Goal: Communication & Community: Share content

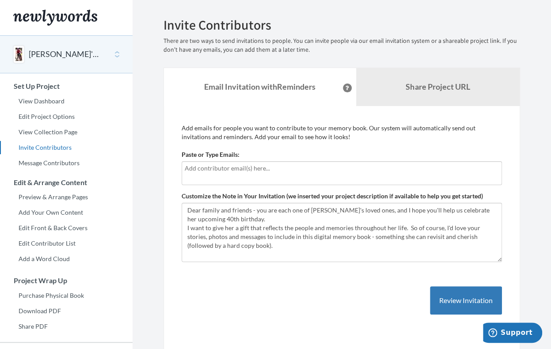
click at [269, 165] on input "text" at bounding box center [342, 168] width 314 height 10
type input "[EMAIL_ADDRESS][DOMAIN_NAME]"
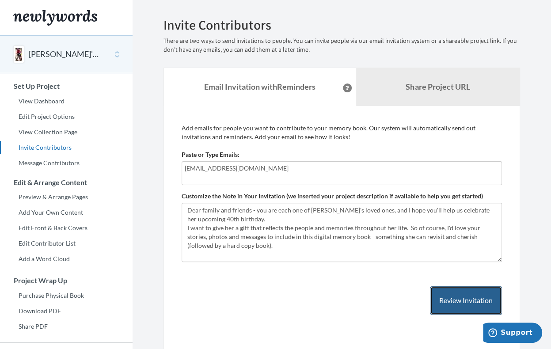
click at [442, 298] on button "Review Invitation" at bounding box center [466, 300] width 72 height 29
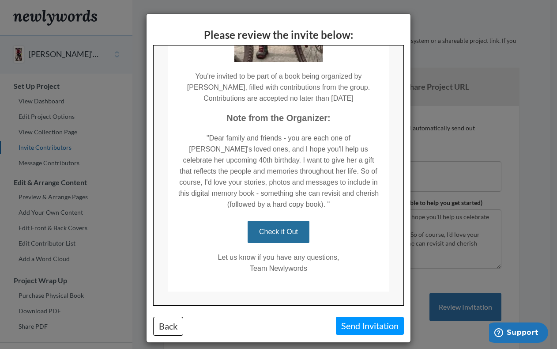
scroll to position [219, 0]
click at [166, 325] on button "Back" at bounding box center [168, 326] width 30 height 19
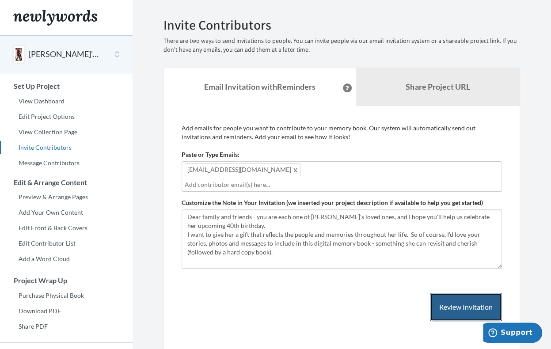
click at [450, 293] on button "Review Invitation" at bounding box center [466, 307] width 72 height 29
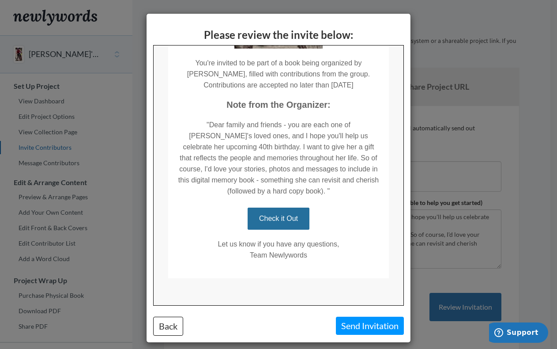
scroll to position [235, 0]
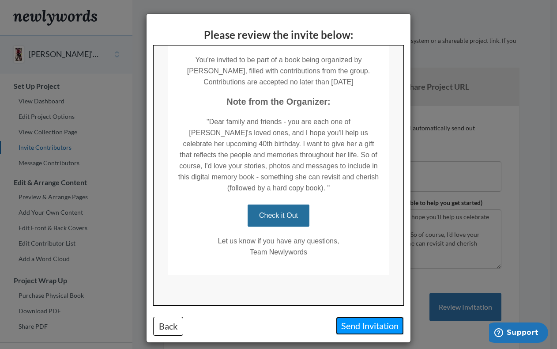
click at [362, 323] on button "Send Invitation" at bounding box center [370, 326] width 68 height 18
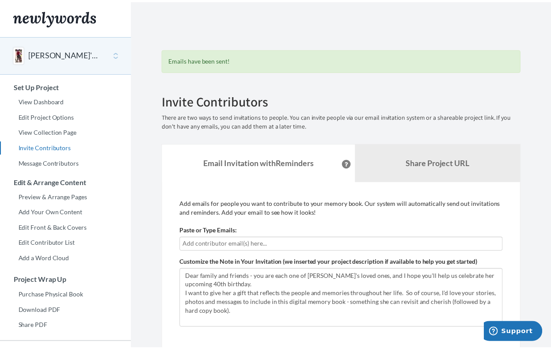
scroll to position [135, 0]
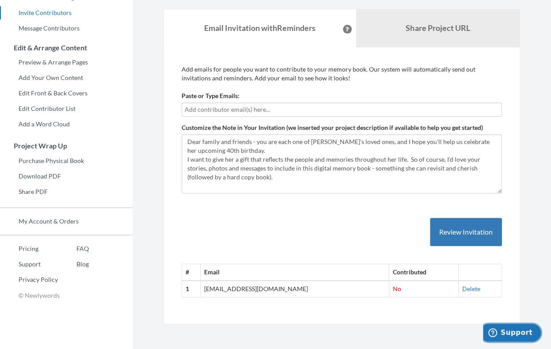
click at [513, 332] on span "Support" at bounding box center [516, 333] width 32 height 8
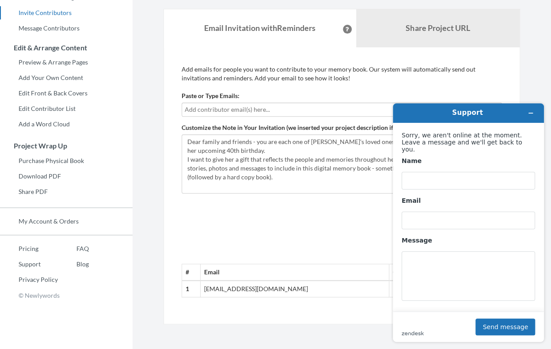
click at [537, 81] on section "Emails have been sent! Invite Contributors There are two ways to send invitatio…" at bounding box center [341, 107] width 418 height 485
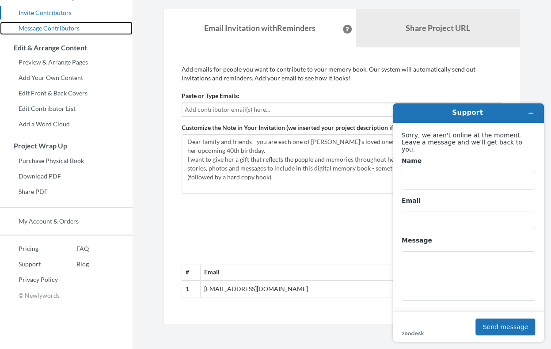
click at [72, 28] on link "Message Contributors" at bounding box center [66, 28] width 132 height 13
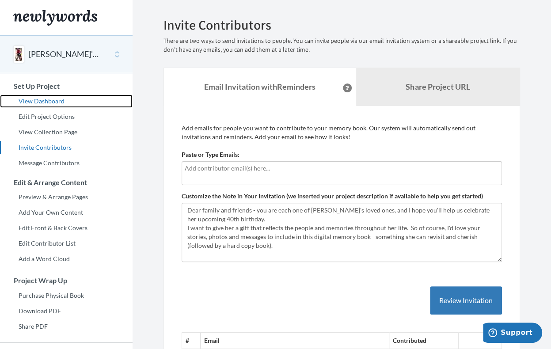
click at [52, 101] on link "View Dashboard" at bounding box center [66, 101] width 132 height 13
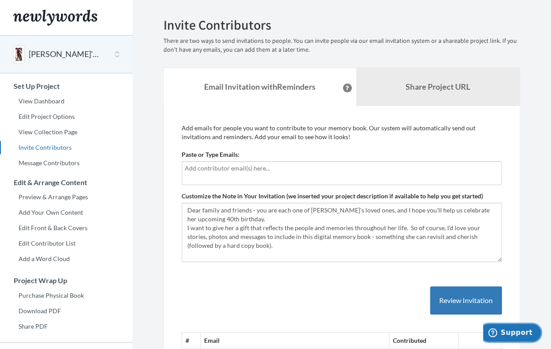
click at [511, 332] on span "Support" at bounding box center [516, 333] width 32 height 8
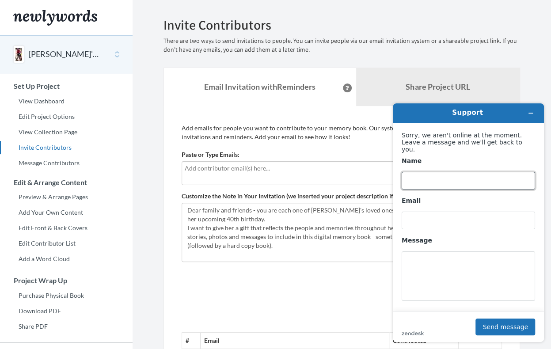
click at [443, 180] on input "Name" at bounding box center [467, 181] width 133 height 18
type input "Irene Hendrick"
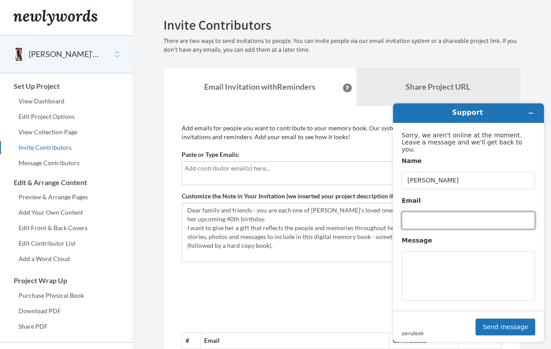
click at [441, 212] on input "Email" at bounding box center [467, 221] width 133 height 18
type input "[EMAIL_ADDRESS][DOMAIN_NAME]"
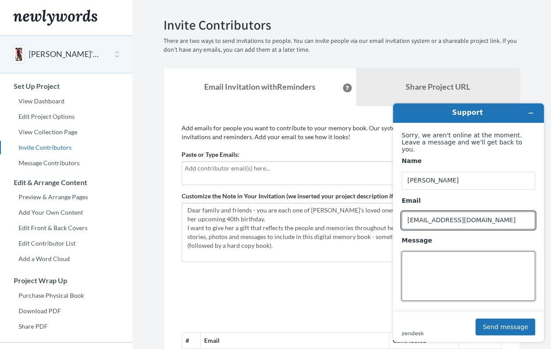
click at [422, 254] on textarea "Message" at bounding box center [467, 275] width 133 height 49
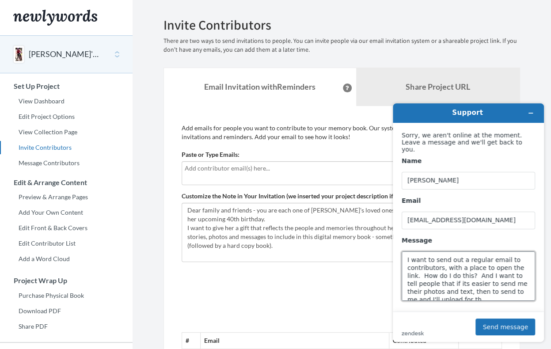
scroll to position [4, 0]
type textarea "I want to send out a regular email to contributors, with a place to open the li…"
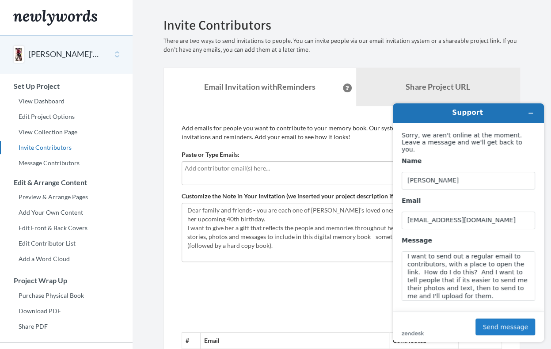
click at [494, 324] on button "Send message" at bounding box center [505, 326] width 60 height 17
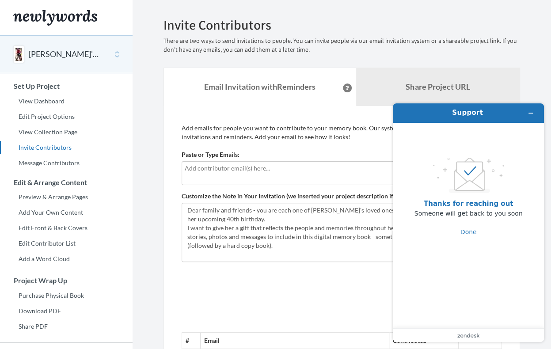
click at [531, 87] on div "Emails have been sent! Invite Contributors There are two ways to send invitatio…" at bounding box center [341, 205] width 383 height 375
click at [529, 112] on icon "Minimize widget" at bounding box center [530, 113] width 6 height 6
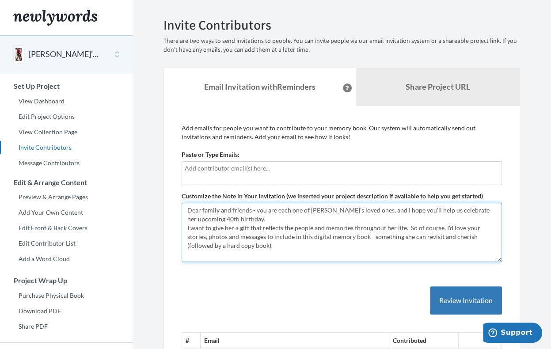
click at [240, 244] on textarea "Dear family and friends - you are each one of [PERSON_NAME]'s loved ones, and I…" at bounding box center [342, 232] width 320 height 59
type textarea "Dear family and friends - you are each one of [PERSON_NAME]'s loved ones, and I…"
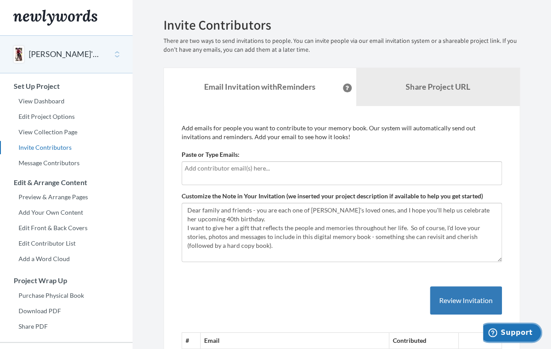
click at [518, 330] on span "Support" at bounding box center [516, 333] width 32 height 8
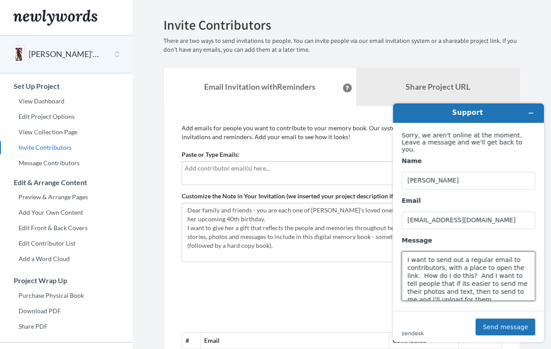
scroll to position [8, 0]
click at [470, 287] on textarea "I want to send out a regular email to contributors, with a place to open the li…" at bounding box center [467, 275] width 133 height 49
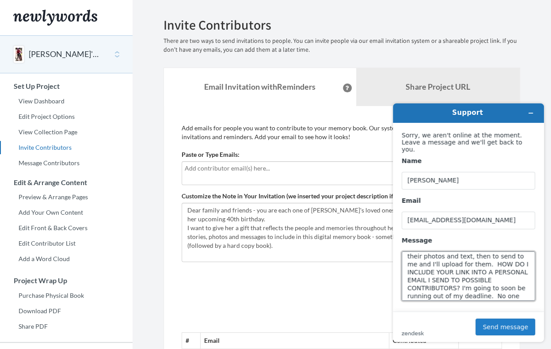
type textarea "I want to send out a regular email to contributors, with a place to open the li…"
click at [504, 327] on button "Send message" at bounding box center [505, 326] width 60 height 17
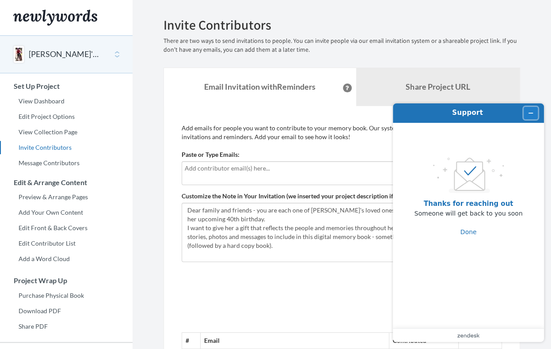
click at [533, 113] on icon "Minimize widget" at bounding box center [530, 113] width 6 height 6
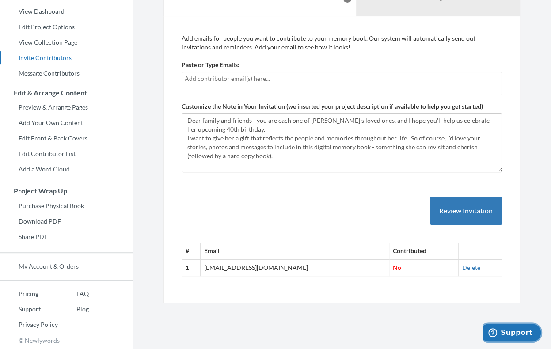
scroll to position [0, 0]
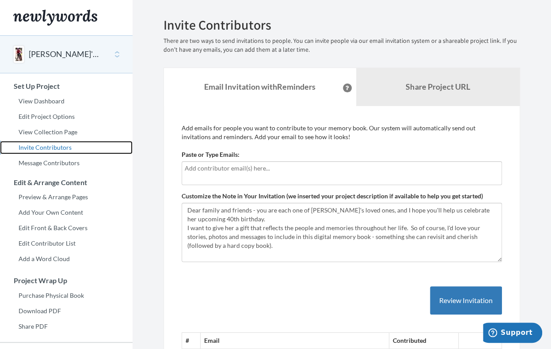
click at [90, 148] on link "Invite Contributors" at bounding box center [66, 147] width 132 height 13
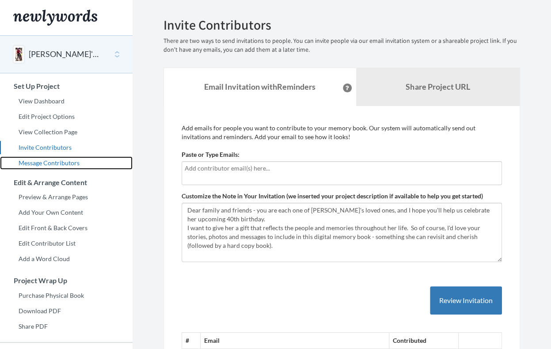
click at [61, 164] on link "Message Contributors" at bounding box center [66, 162] width 132 height 13
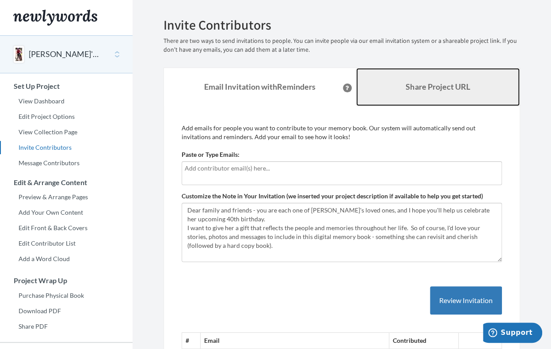
click at [423, 85] on b "Share Project URL" at bounding box center [437, 87] width 64 height 10
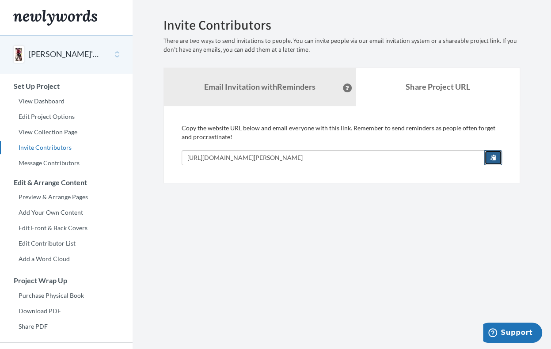
click at [494, 159] on span "button" at bounding box center [493, 157] width 6 height 6
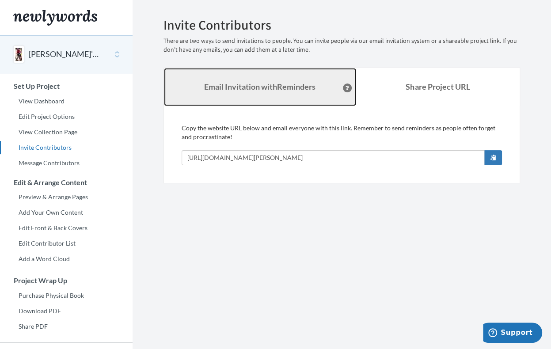
click at [299, 88] on strong "Email Invitation with Reminders" at bounding box center [259, 87] width 111 height 10
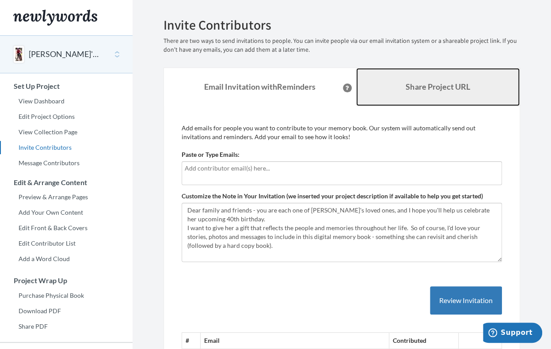
click at [411, 86] on b "Share Project URL" at bounding box center [437, 87] width 64 height 10
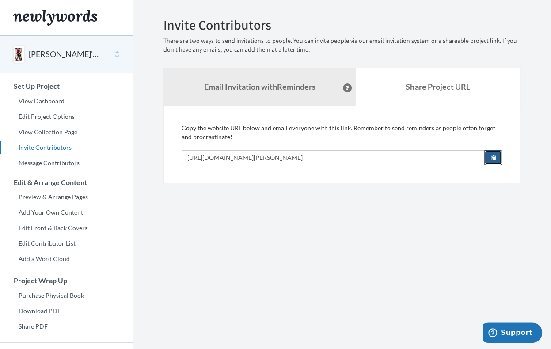
click at [493, 156] on span "button" at bounding box center [493, 157] width 6 height 6
drag, startPoint x: 368, startPoint y: 174, endPoint x: 355, endPoint y: 219, distance: 45.9
click at [355, 219] on section "Emails have been sent! Invite Contributors There are two ways to send invitatio…" at bounding box center [341, 219] width 418 height 439
click at [493, 159] on span "button" at bounding box center [493, 157] width 6 height 6
